Goal: Information Seeking & Learning: Learn about a topic

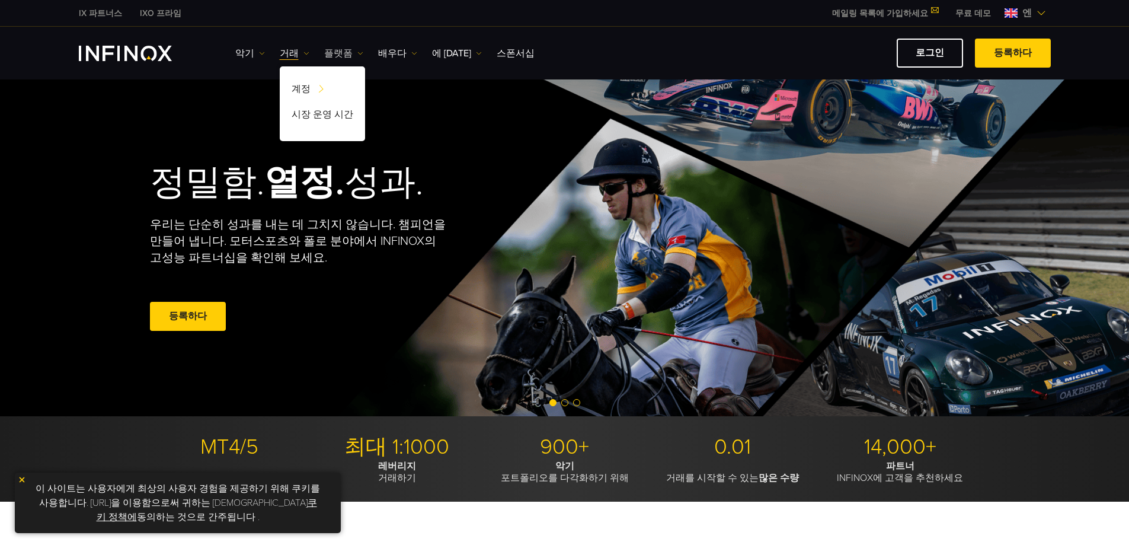
click at [357, 55] on img at bounding box center [360, 53] width 6 height 6
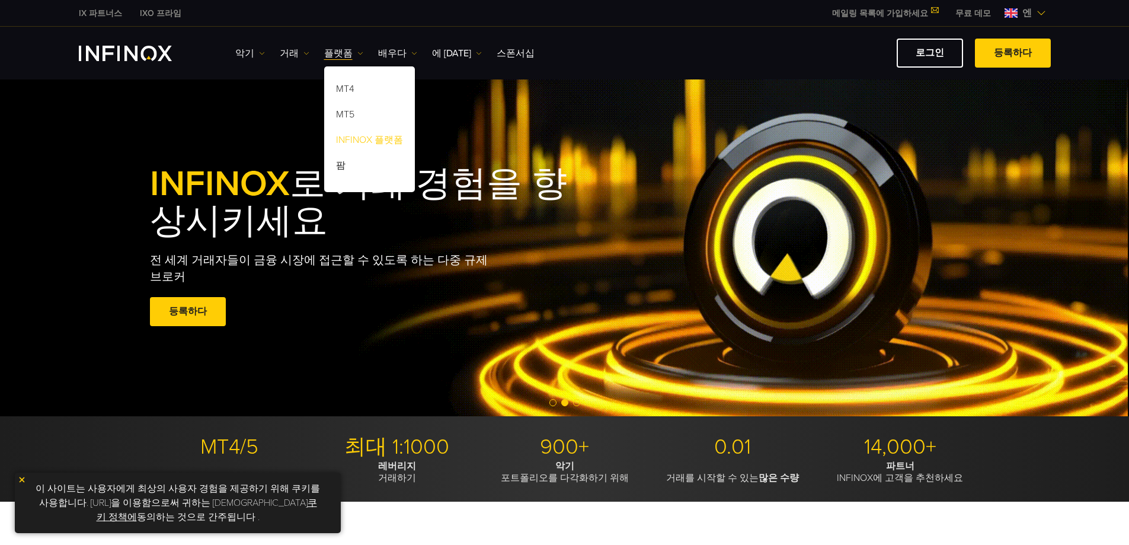
click at [378, 139] on font "INFINOX 플랫폼" at bounding box center [369, 140] width 67 height 12
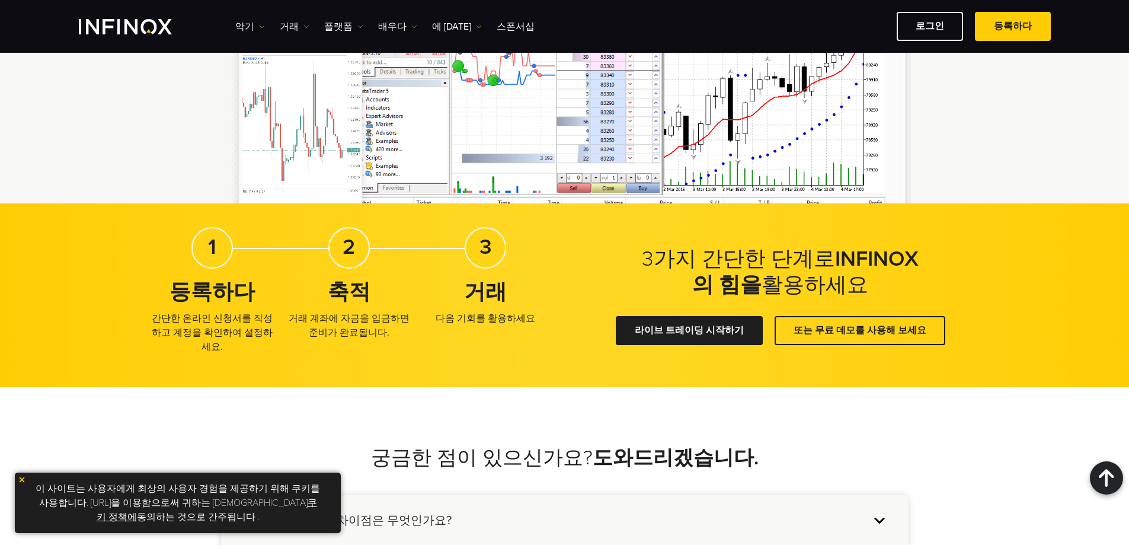
scroll to position [1479, 0]
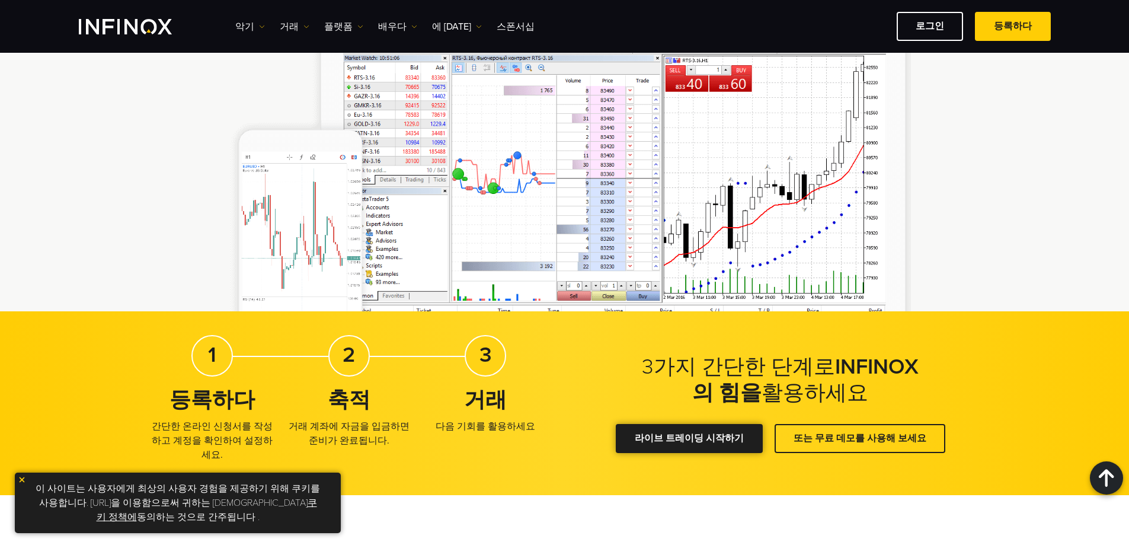
click at [731, 424] on link "라이브 트레이딩 시작하기" at bounding box center [689, 438] width 147 height 29
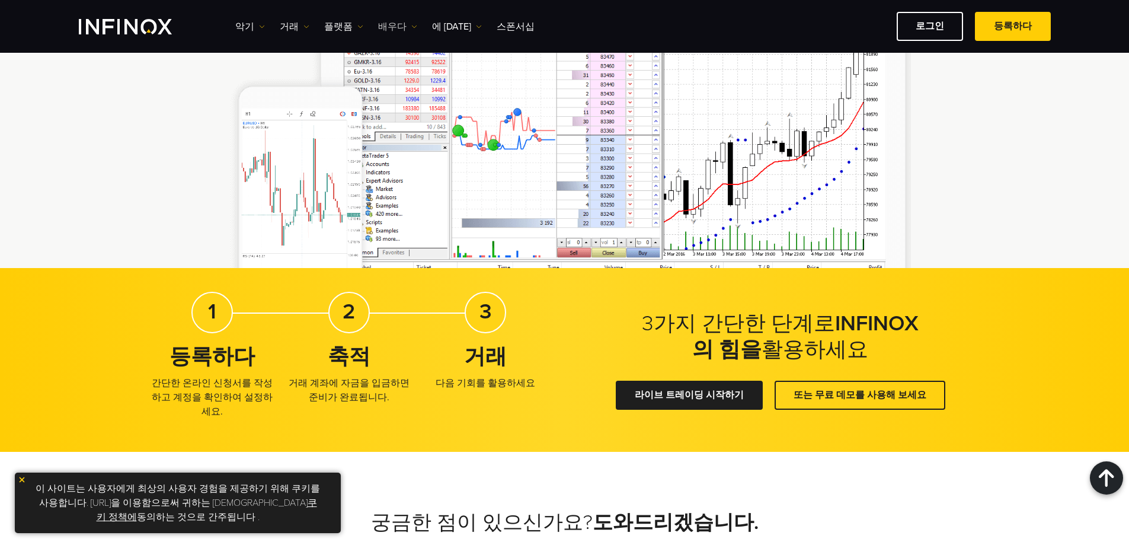
click at [411, 25] on img at bounding box center [414, 27] width 6 height 6
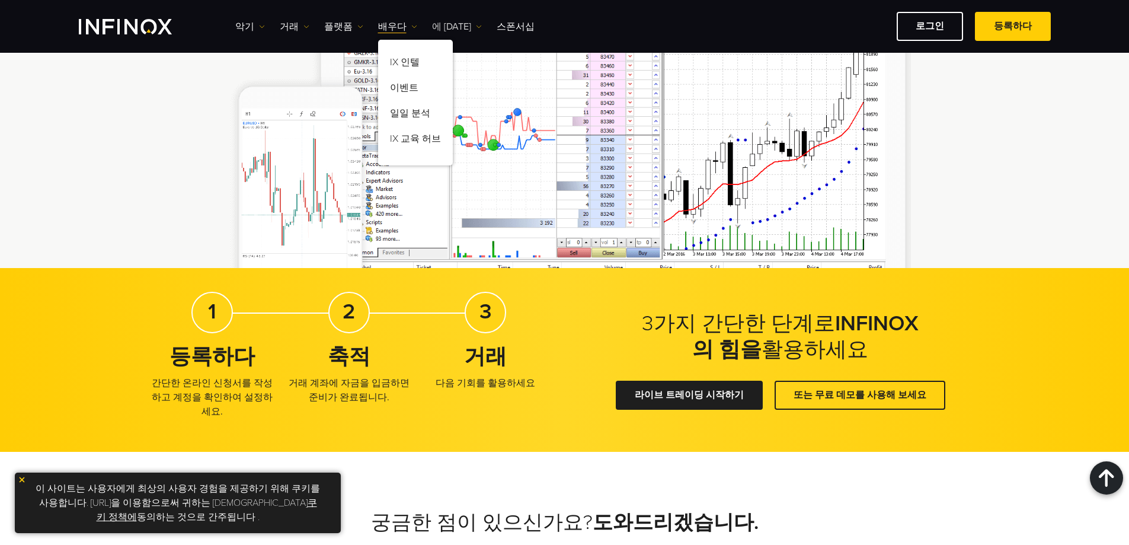
click at [476, 24] on img at bounding box center [479, 27] width 6 height 6
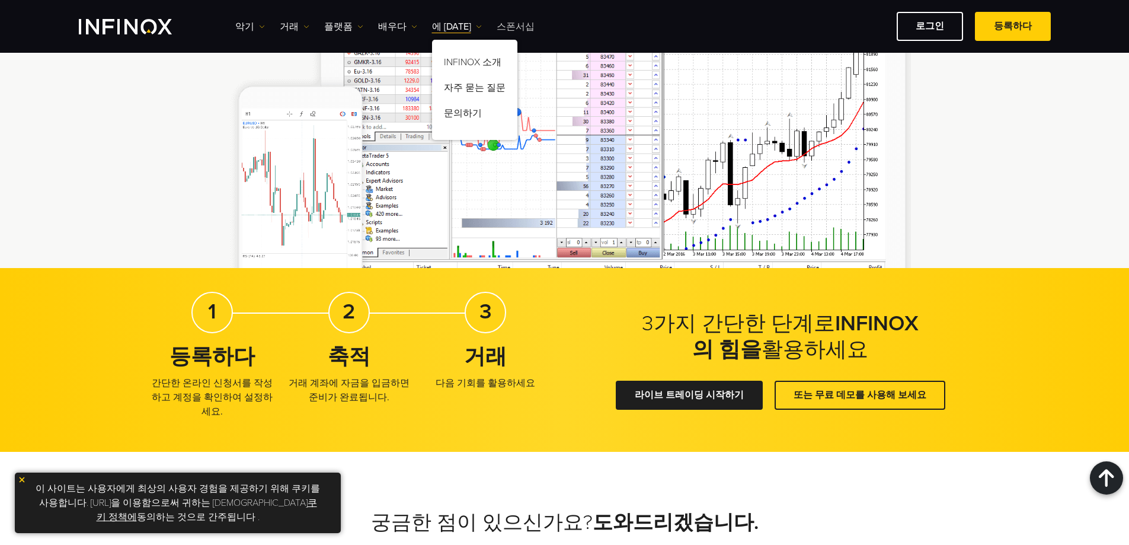
click at [507, 28] on font "스폰서십" at bounding box center [516, 27] width 38 height 12
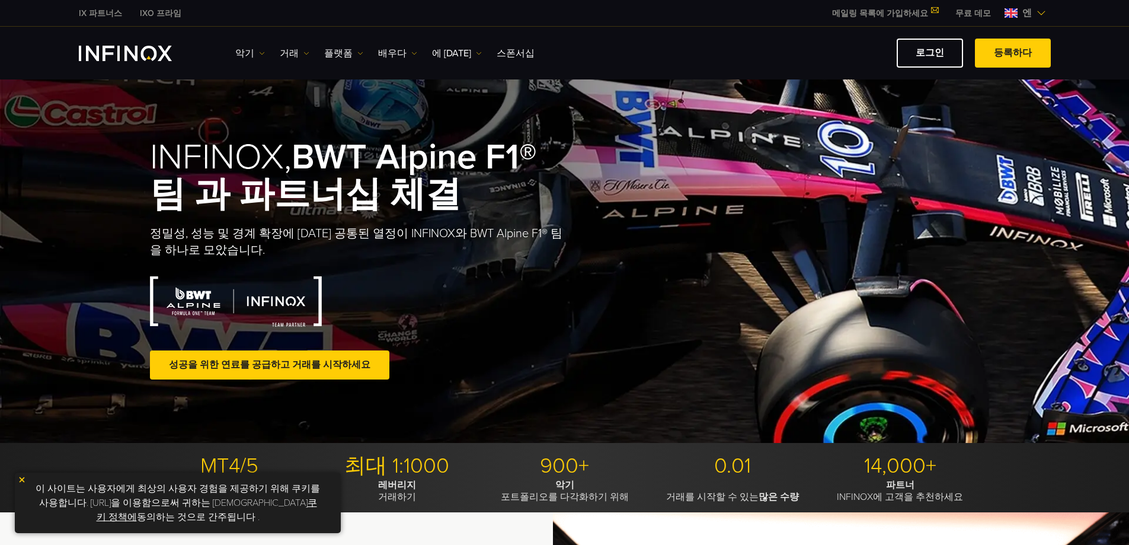
click at [97, 10] on font "IX 파트너스" at bounding box center [100, 13] width 43 height 10
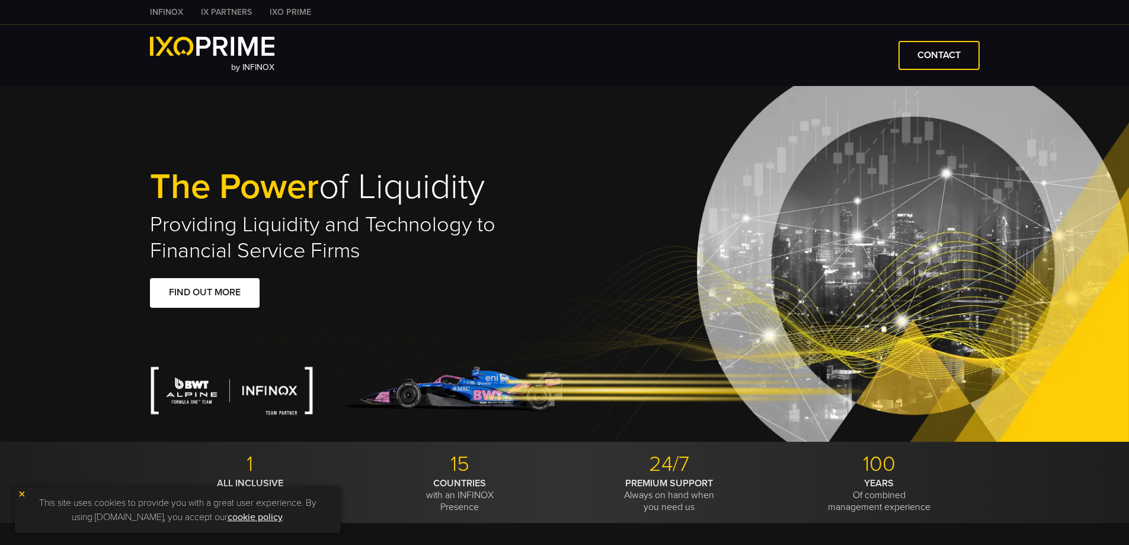
type input "***"
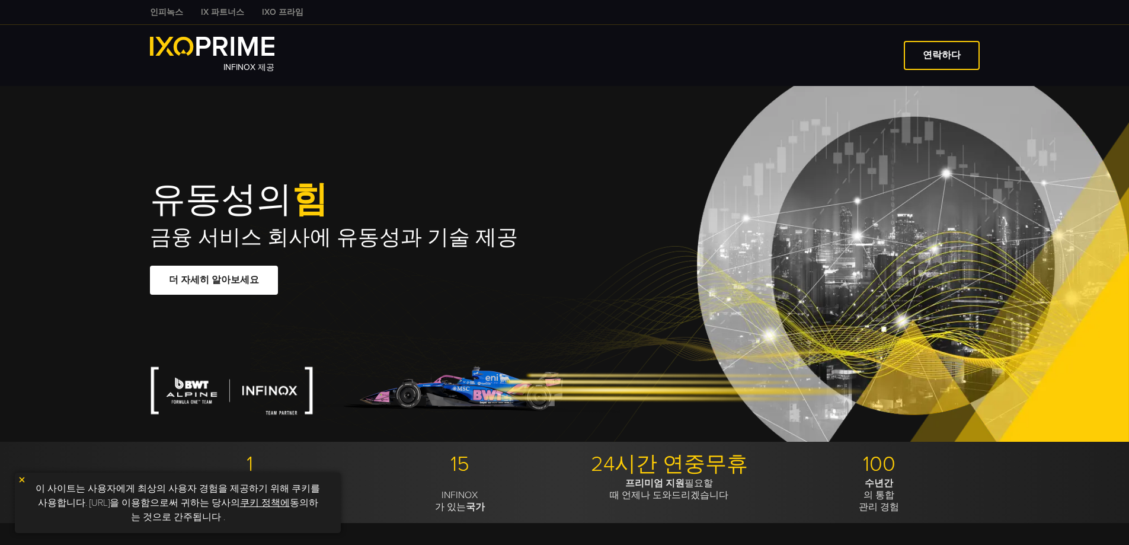
click at [162, 12] on font "인피녹스" at bounding box center [166, 12] width 33 height 10
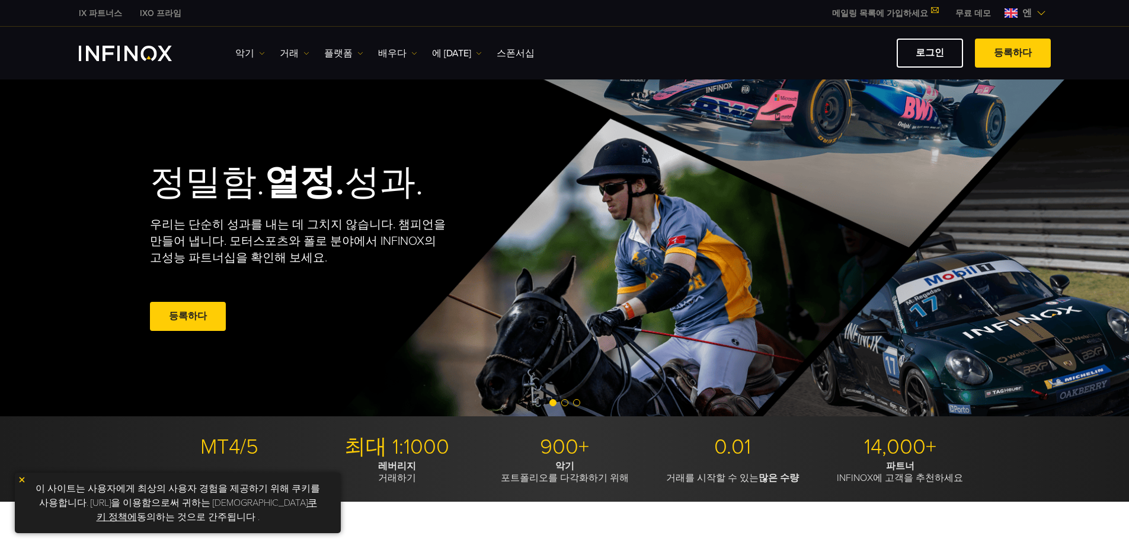
click at [839, 184] on div "정밀함. 열정. 성과. 우리는 단순히 성과를 내는 데 그치지 않습니다. 챔피언을 만들어 냅니다. 모터스포츠와 폴로 분야에서 INFINOX의 고…" at bounding box center [564, 247] width 853 height 337
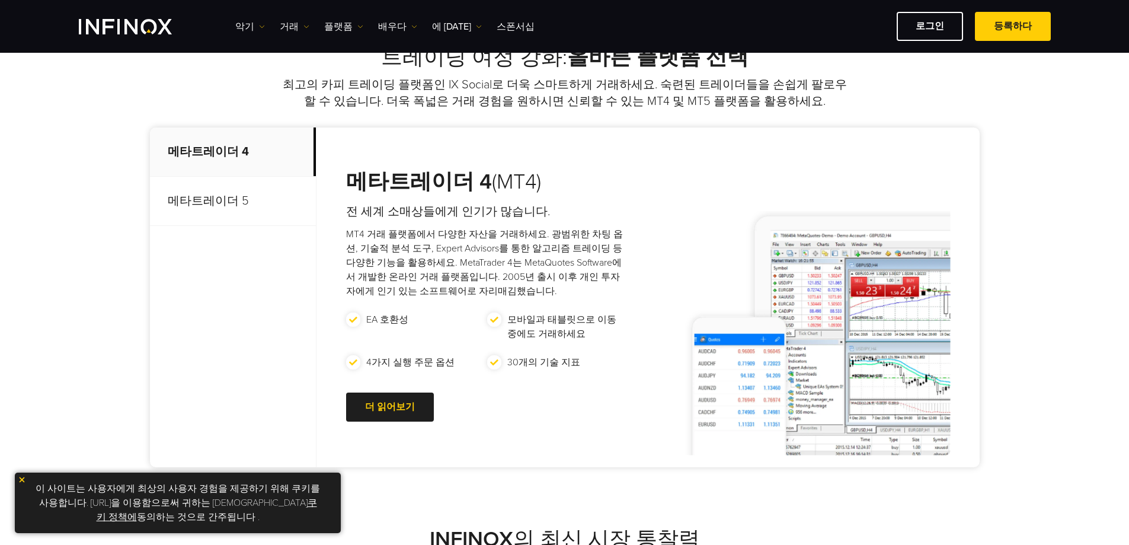
scroll to position [486, 0]
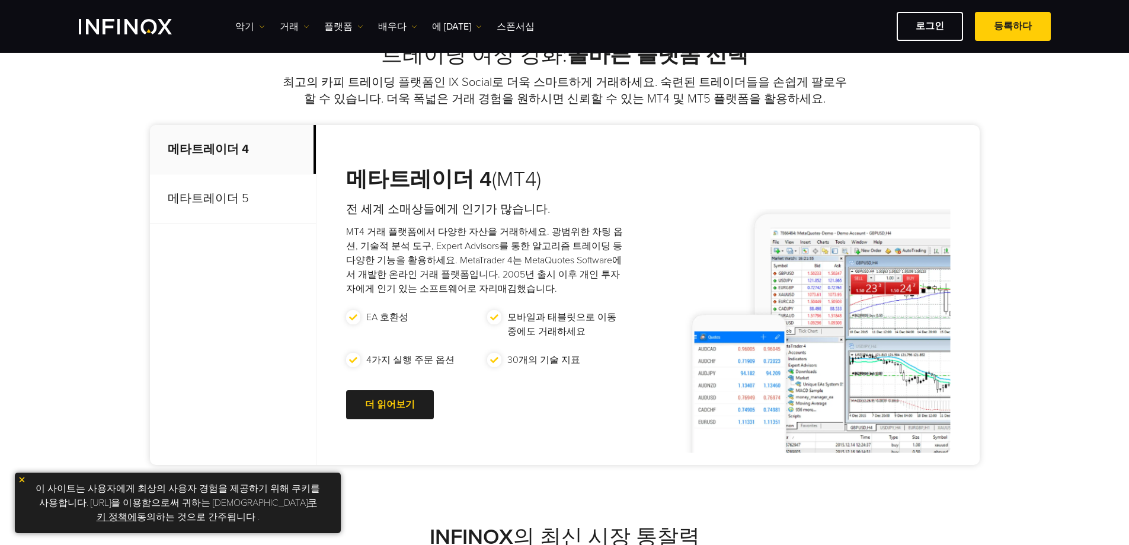
click at [233, 191] on font "메타트레이더 5" at bounding box center [208, 198] width 81 height 14
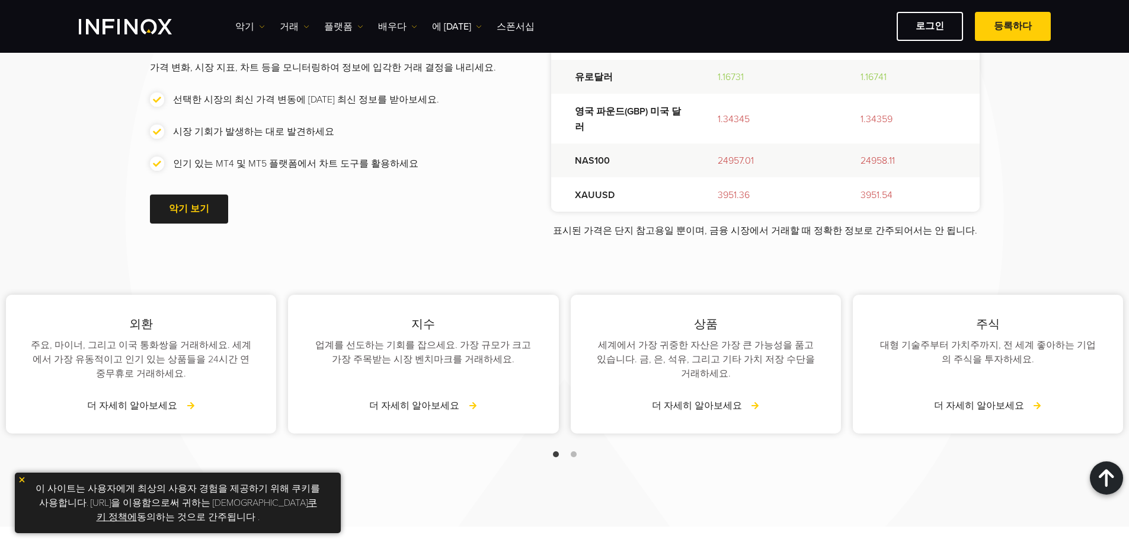
scroll to position [1459, 0]
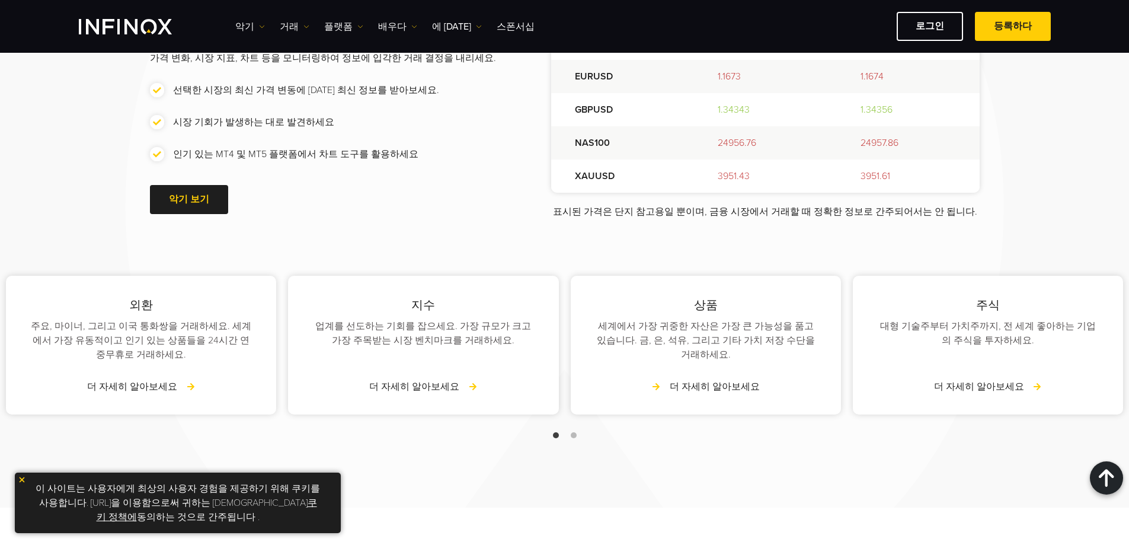
click at [683, 391] on font "더 자세히 알아보세요" at bounding box center [715, 387] width 90 height 12
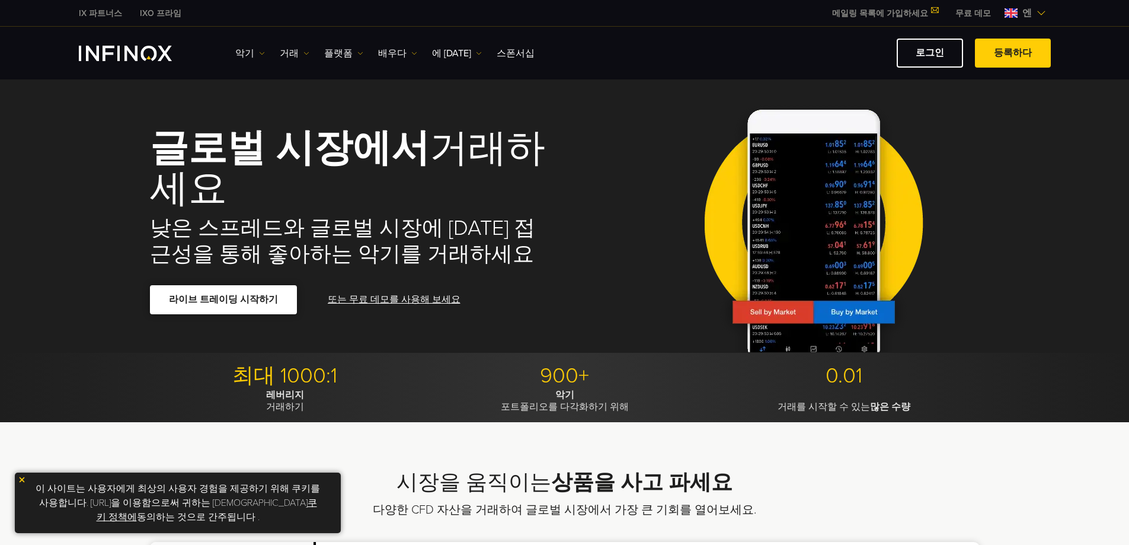
click at [271, 303] on link "라이브 트레이딩 시작하기" at bounding box center [223, 299] width 147 height 29
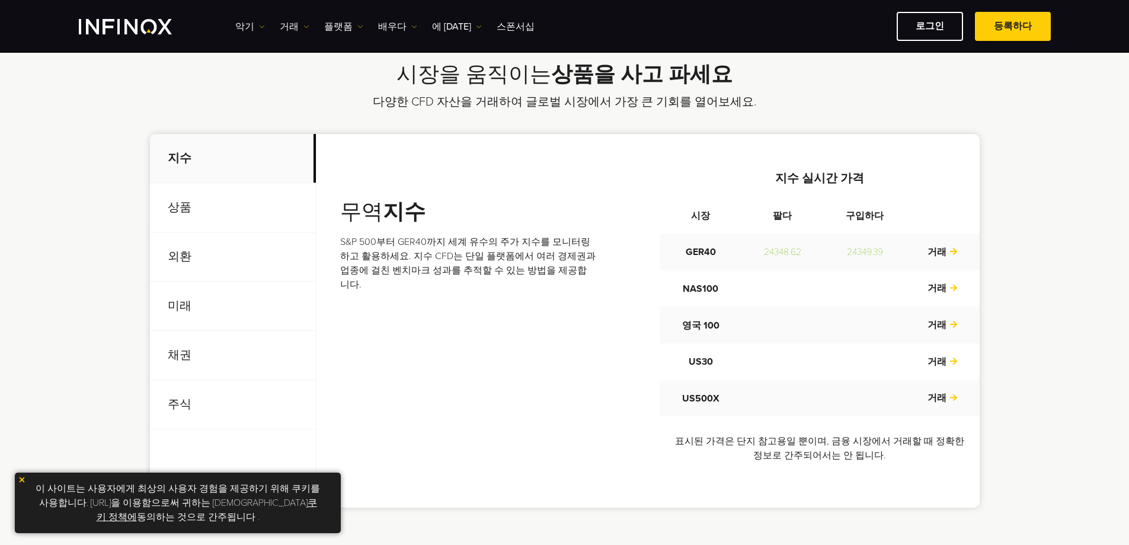
scroll to position [430, 0]
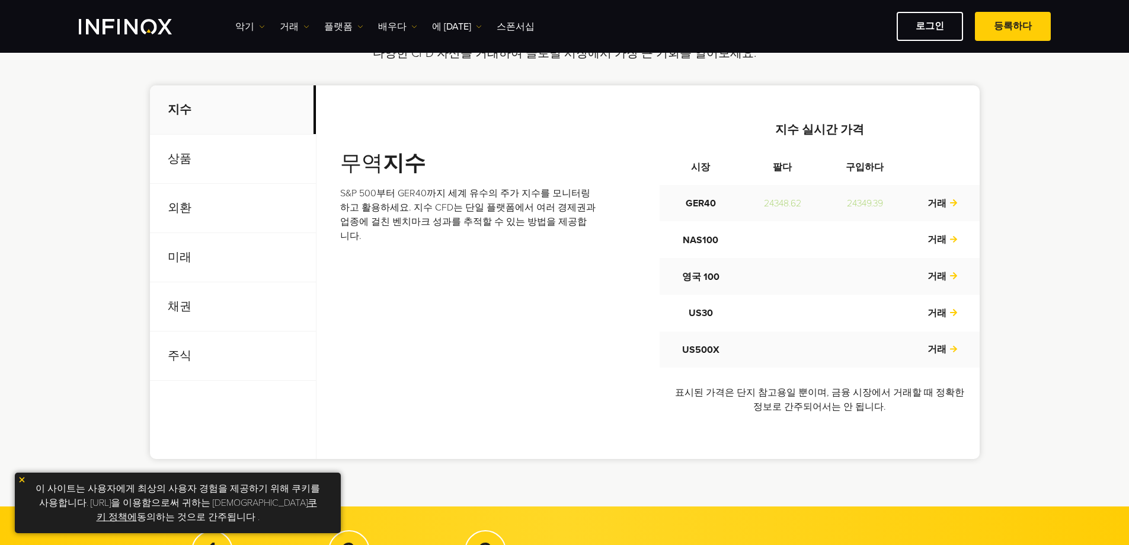
click at [188, 161] on font "상품" at bounding box center [180, 159] width 24 height 14
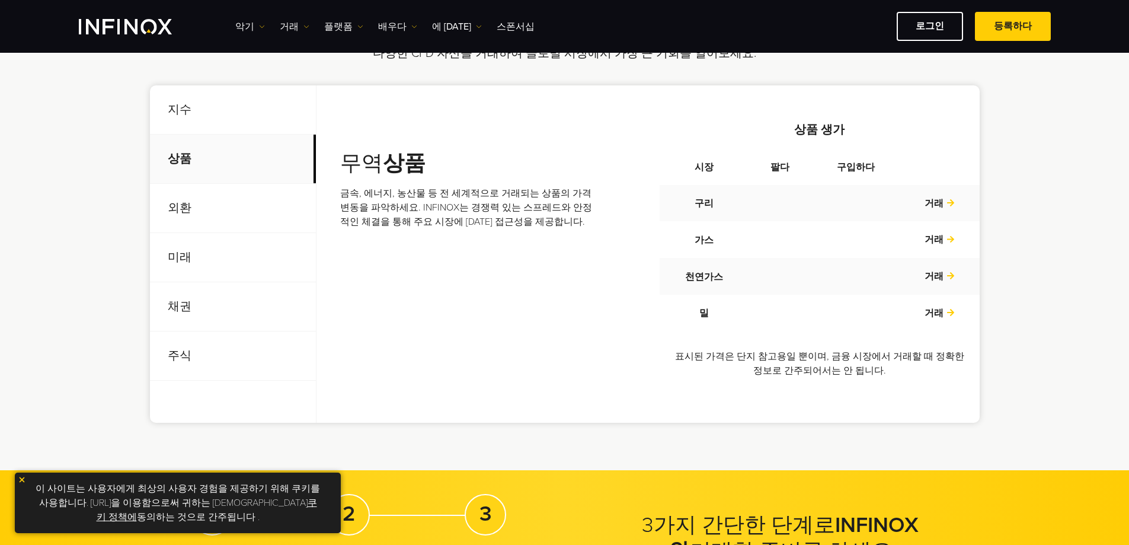
click at [186, 206] on font "외환" at bounding box center [180, 208] width 24 height 14
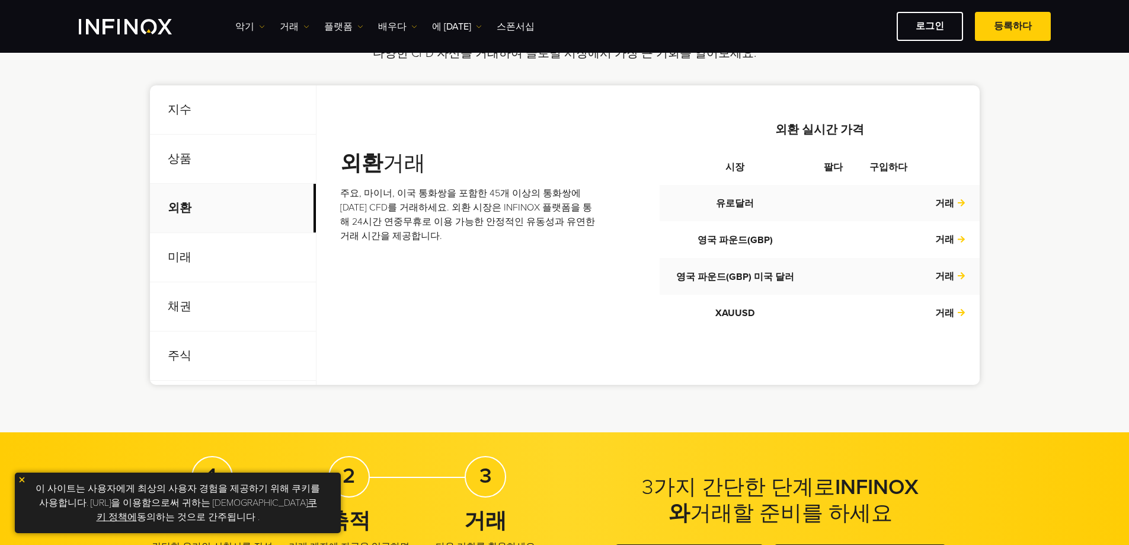
click at [184, 261] on font "미래" at bounding box center [180, 257] width 24 height 14
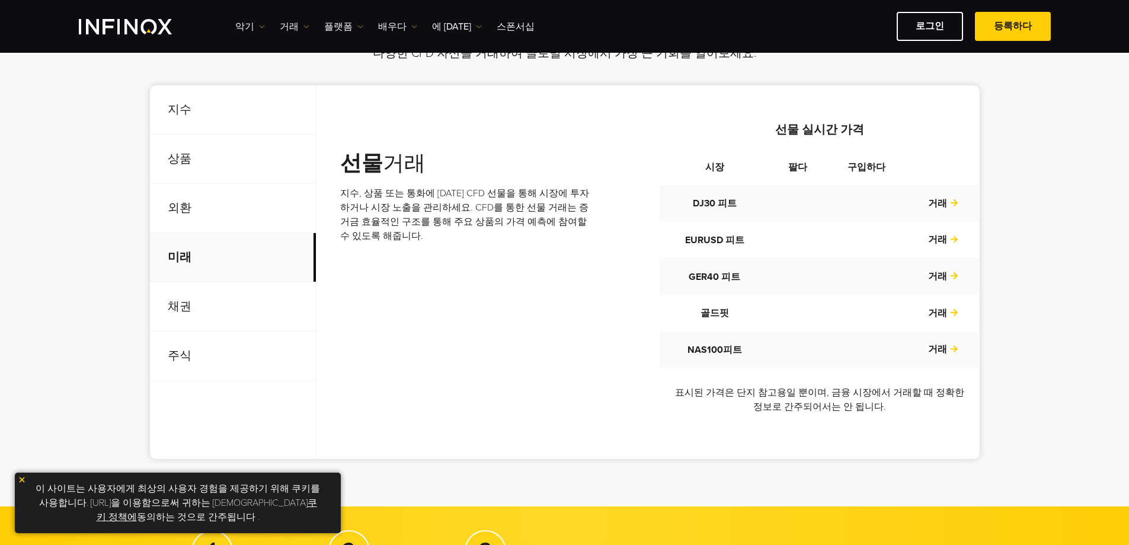
click at [182, 301] on font "채권" at bounding box center [180, 306] width 24 height 14
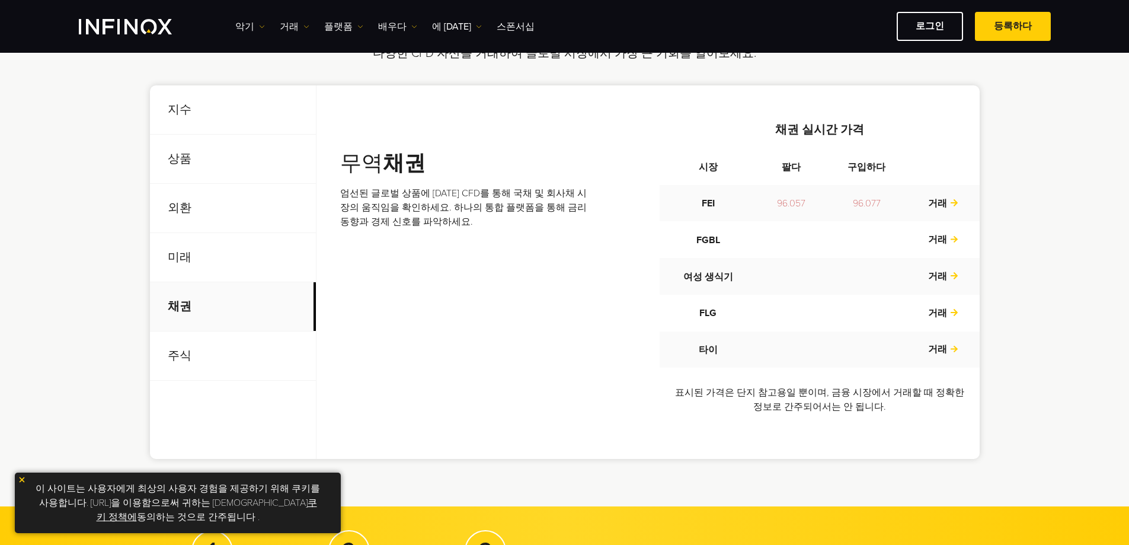
click at [182, 351] on font "주식" at bounding box center [180, 356] width 24 height 14
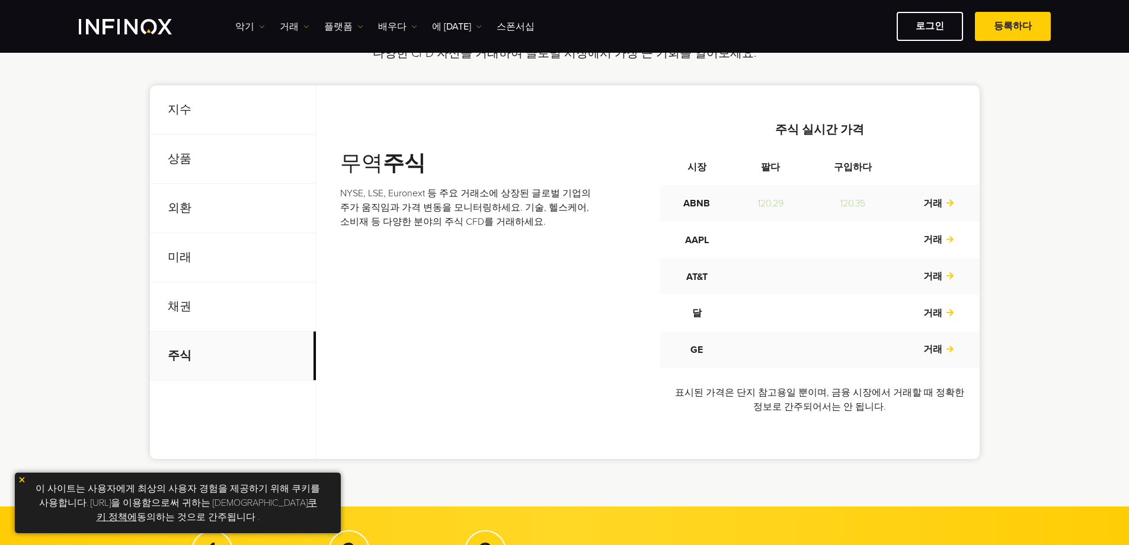
click at [179, 165] on font "상품" at bounding box center [180, 159] width 24 height 14
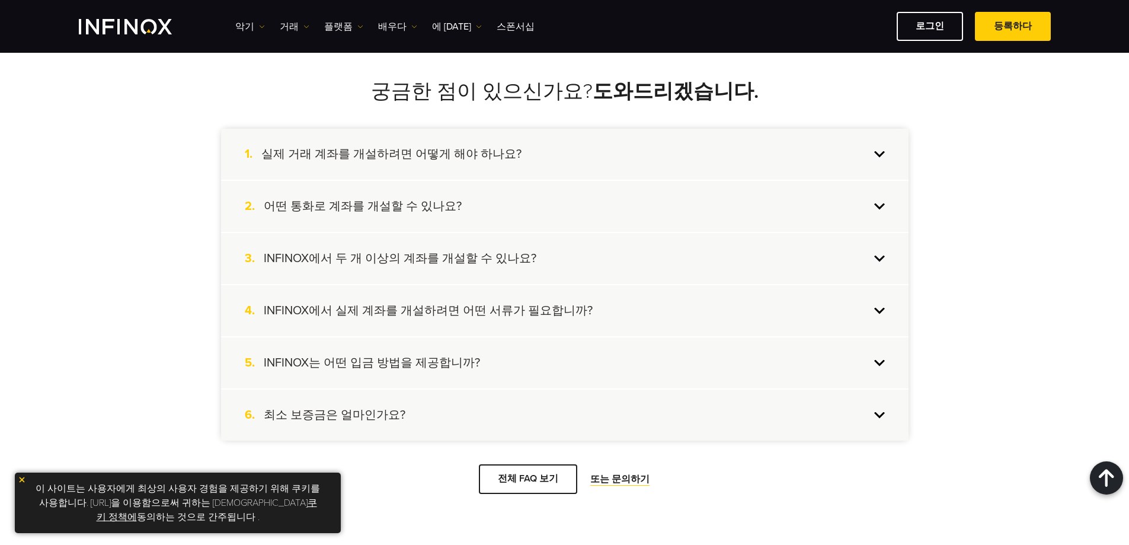
scroll to position [1081, 0]
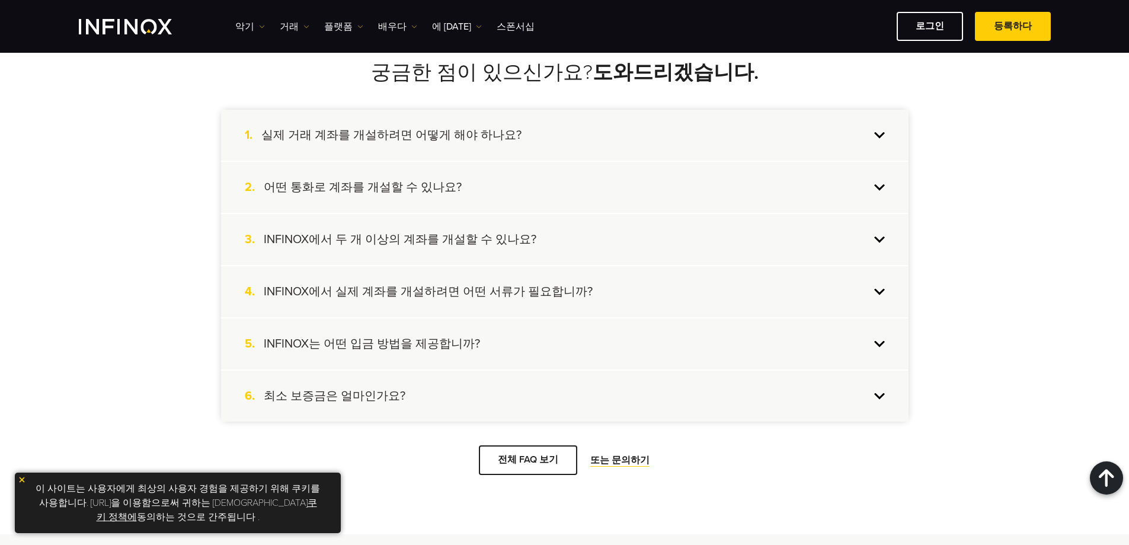
click at [749, 337] on div "5. INFINOX는 어떤 입금 방법을 제공합니까?" at bounding box center [565, 343] width 688 height 51
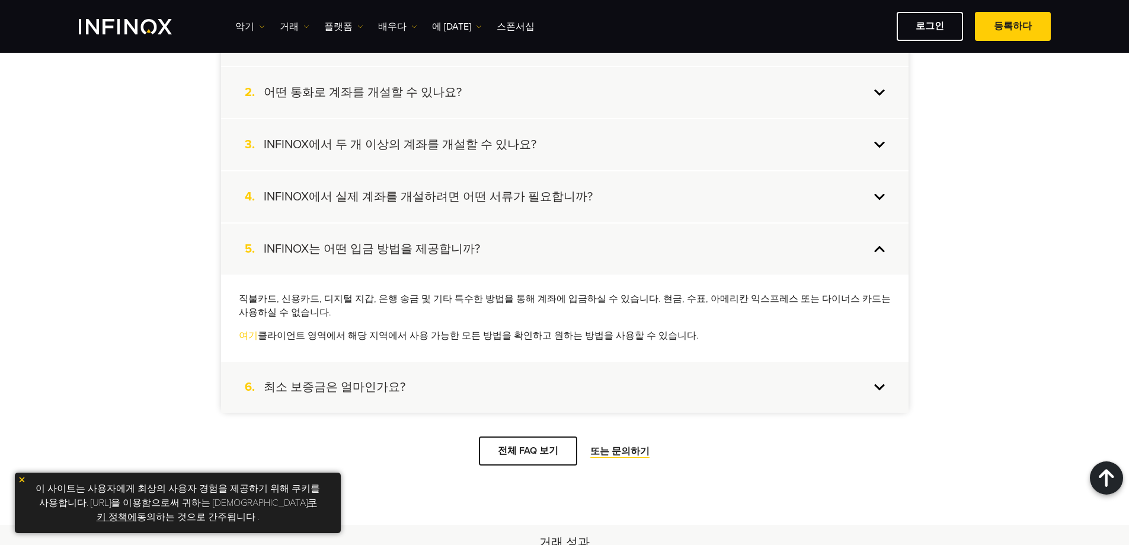
scroll to position [1183, 0]
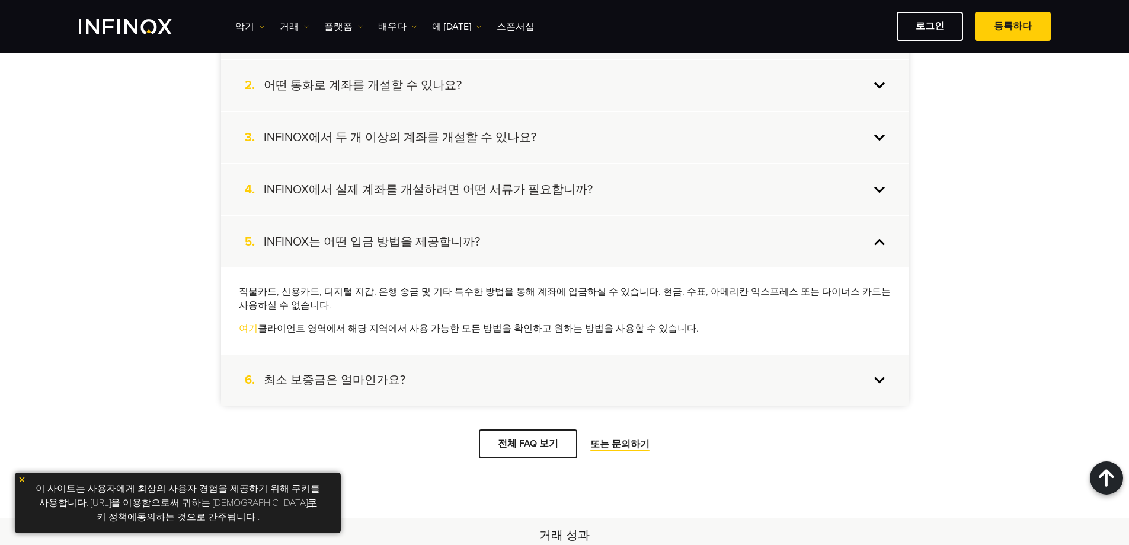
click at [834, 366] on div "6. 최소 보증금은 얼마인가요?" at bounding box center [565, 379] width 688 height 51
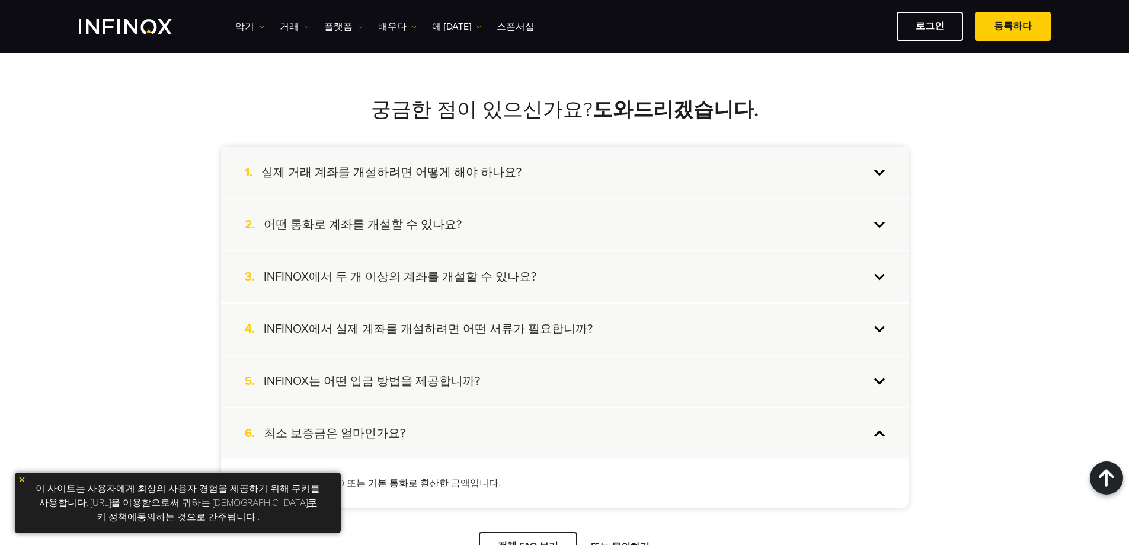
scroll to position [1034, 0]
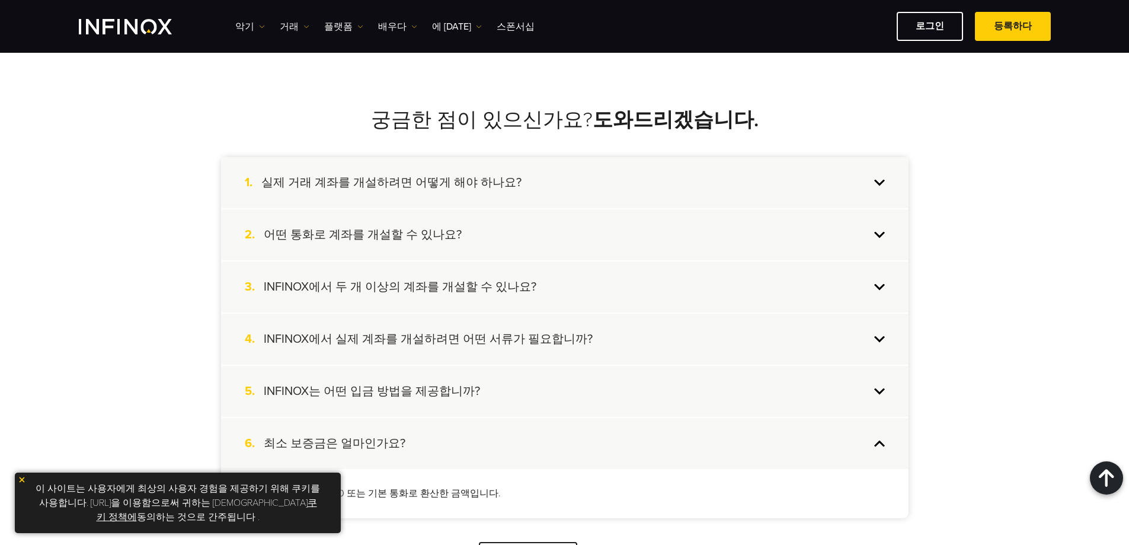
click at [413, 228] on font "어떤 통화로 계좌를 개설할 수 있나요?" at bounding box center [363, 235] width 198 height 14
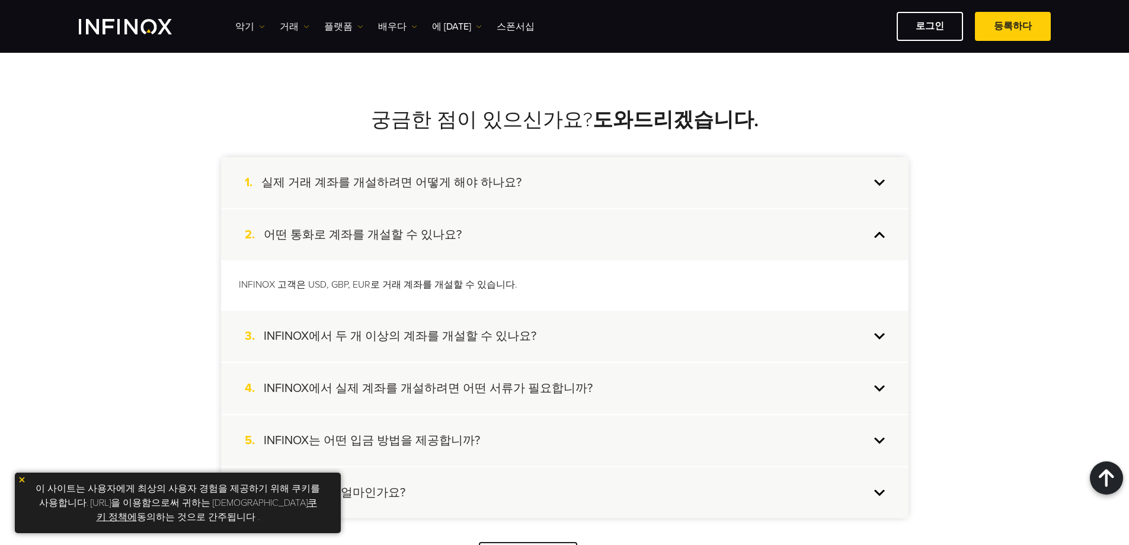
click at [443, 175] on font "실제 거래 계좌를 개설하려면 어떻게 해야 하나요?" at bounding box center [391, 182] width 260 height 14
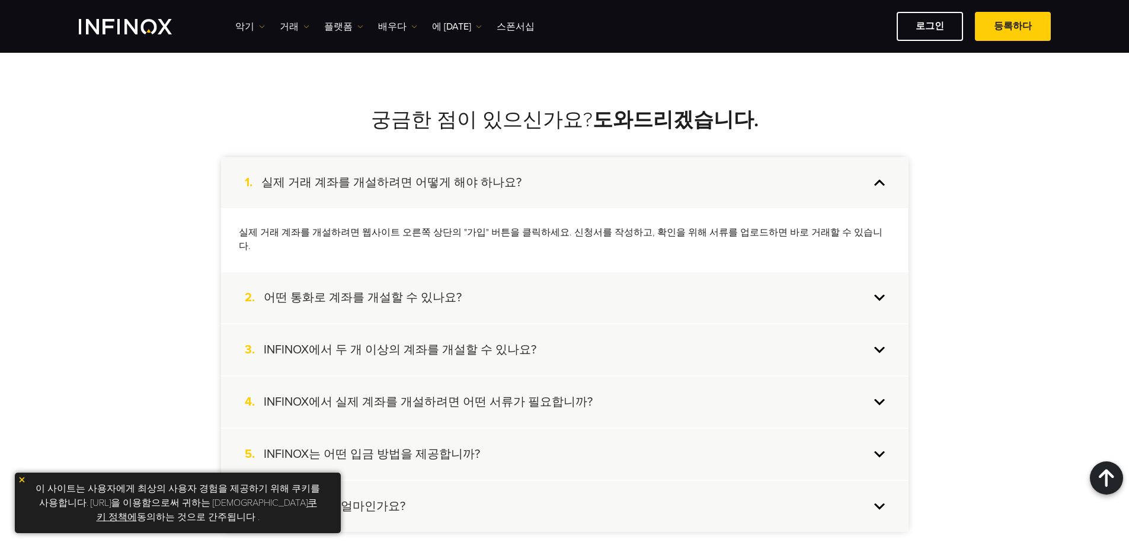
scroll to position [0, 0]
click at [392, 343] on font "INFINOX에서 두 개 이상의 계좌를 개설할 수 있나요?" at bounding box center [400, 350] width 273 height 14
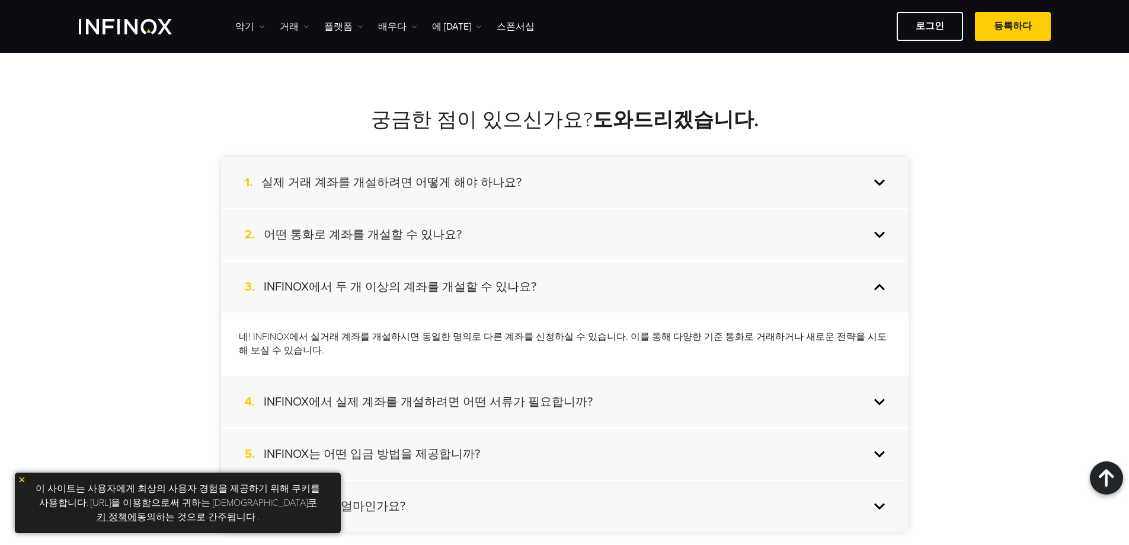
click at [530, 395] on font "INFINOX에서 실제 계좌를 개설하려면 어떤 서류가 필요합니까?" at bounding box center [428, 402] width 329 height 14
